Goal: Information Seeking & Learning: Find specific fact

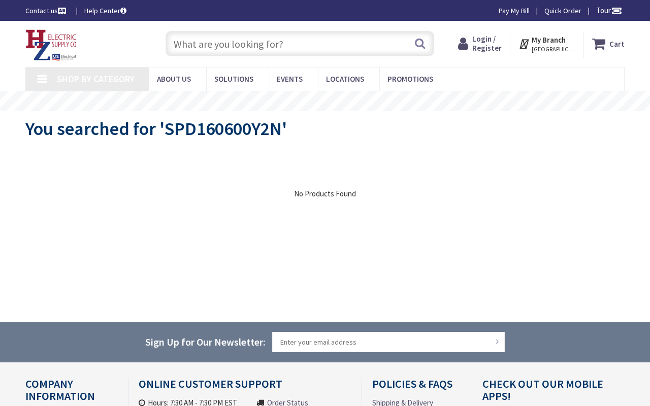
type input "Pl. Yevropeysʹka, [GEOGRAPHIC_DATA], [GEOGRAPHIC_DATA], 02000"
